Goal: Ask a question

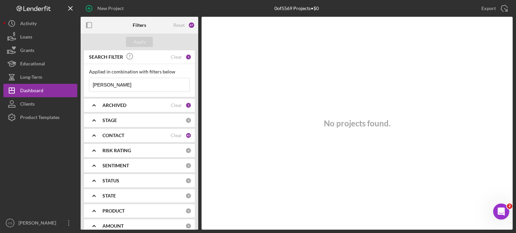
drag, startPoint x: 115, startPoint y: 85, endPoint x: 80, endPoint y: 82, distance: 35.4
click at [80, 82] on div "New Project 0 of 5569 Projects • $0 denisha Export Icon/Export Filters Reset 47…" at bounding box center [257, 115] width 509 height 230
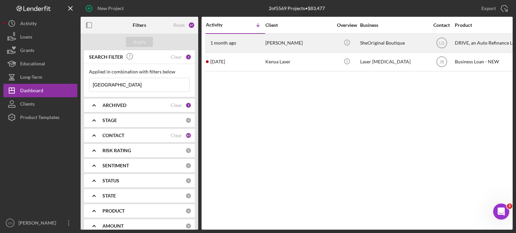
type input "[GEOGRAPHIC_DATA]"
click at [223, 43] on time "1 month ago" at bounding box center [223, 42] width 26 height 5
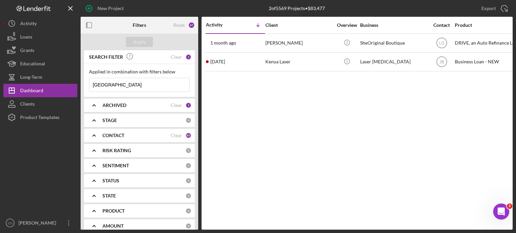
click at [115, 82] on input "[GEOGRAPHIC_DATA]" at bounding box center [139, 84] width 100 height 13
type input "[GEOGRAPHIC_DATA]"
click at [135, 39] on div "Apply" at bounding box center [139, 42] width 12 height 10
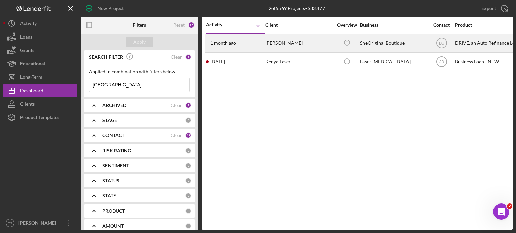
click at [225, 41] on time "1 month ago" at bounding box center [223, 42] width 26 height 5
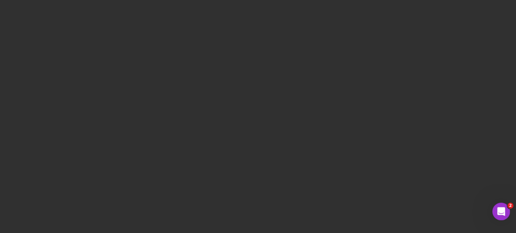
click at [501, 212] on icon "Open Intercom Messenger" at bounding box center [500, 211] width 11 height 11
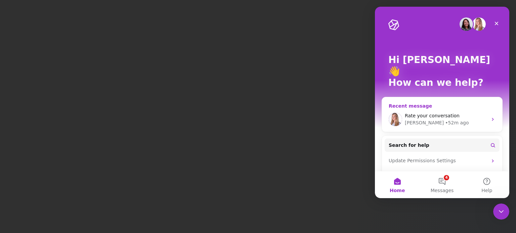
click at [490, 117] on icon "Intercom messenger" at bounding box center [492, 119] width 5 height 5
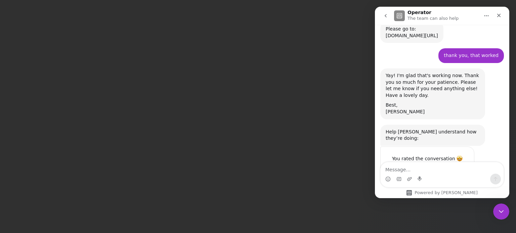
scroll to position [654, 0]
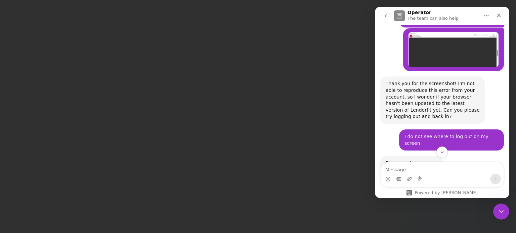
drag, startPoint x: 438, startPoint y: 136, endPoint x: 379, endPoint y: 139, distance: 59.5
copy div "[DOMAIN_NAME][URL]"
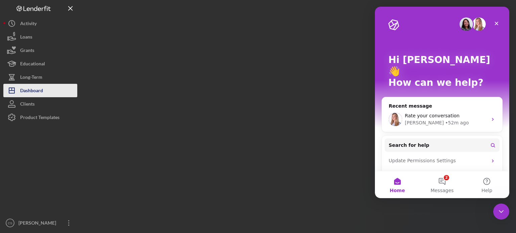
click at [32, 90] on div "Dashboard" at bounding box center [31, 91] width 23 height 15
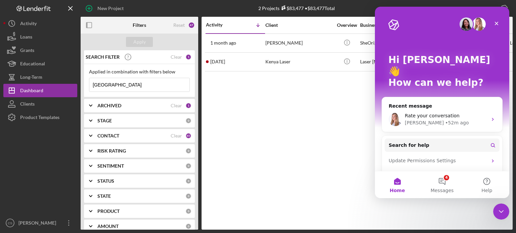
click at [121, 83] on input "[GEOGRAPHIC_DATA]" at bounding box center [139, 84] width 100 height 13
type input "[GEOGRAPHIC_DATA]"
click at [141, 43] on div "Apply" at bounding box center [139, 42] width 12 height 10
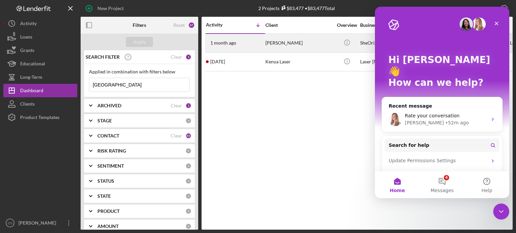
click at [223, 41] on time "1 month ago" at bounding box center [223, 42] width 26 height 5
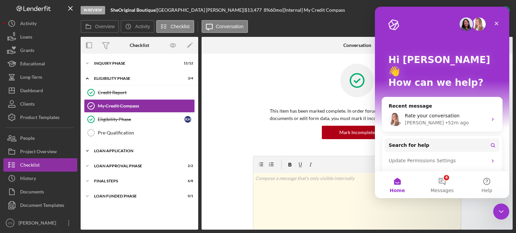
click at [89, 149] on icon "Icon/Expander" at bounding box center [87, 150] width 13 height 13
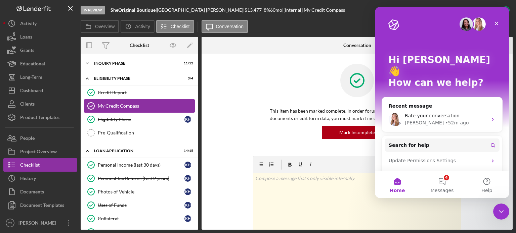
click at [103, 103] on div "My Credit Compass" at bounding box center [146, 105] width 97 height 5
click at [498, 25] on icon "Close" at bounding box center [496, 23] width 5 height 5
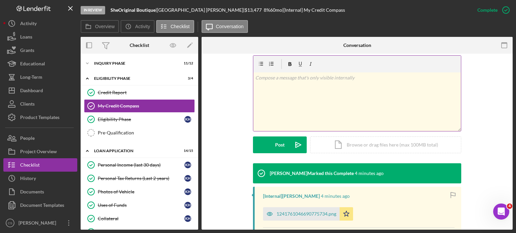
scroll to position [34, 0]
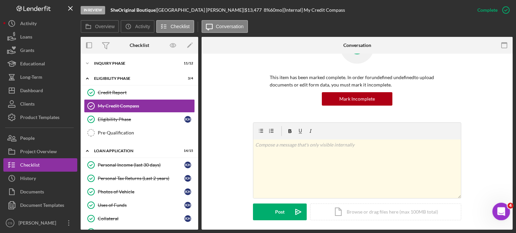
click at [498, 210] on icon "Open Intercom Messenger" at bounding box center [500, 211] width 11 height 11
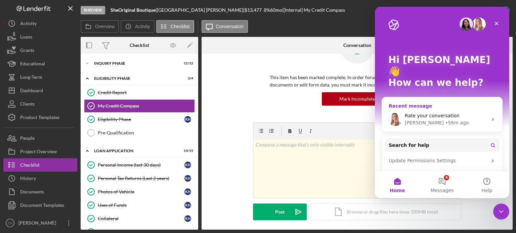
click at [490, 111] on div "Rate your conversation Allison • 56m ago" at bounding box center [442, 119] width 120 height 25
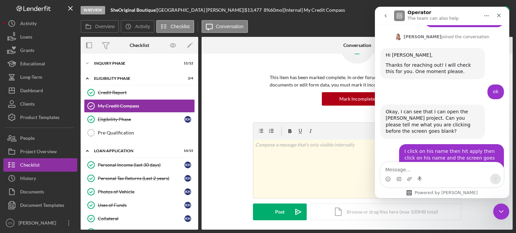
scroll to position [788, 0]
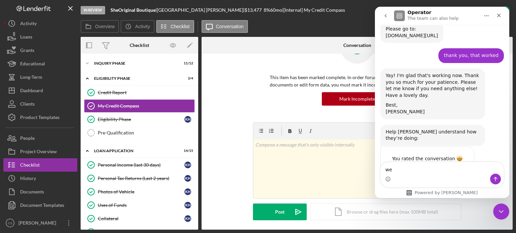
type textarea "w"
type textarea "Do I have use that link every time"
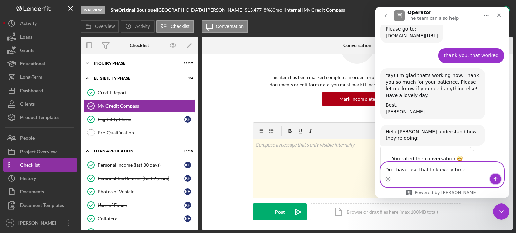
click at [495, 175] on button "Send a message…" at bounding box center [495, 179] width 11 height 11
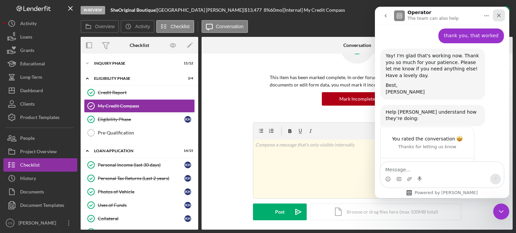
click at [498, 13] on icon "Close" at bounding box center [498, 15] width 5 height 5
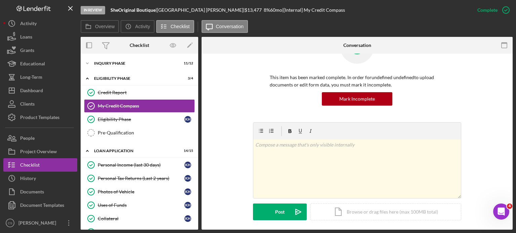
scroll to position [1212, 0]
